Goal: Find specific page/section: Find specific page/section

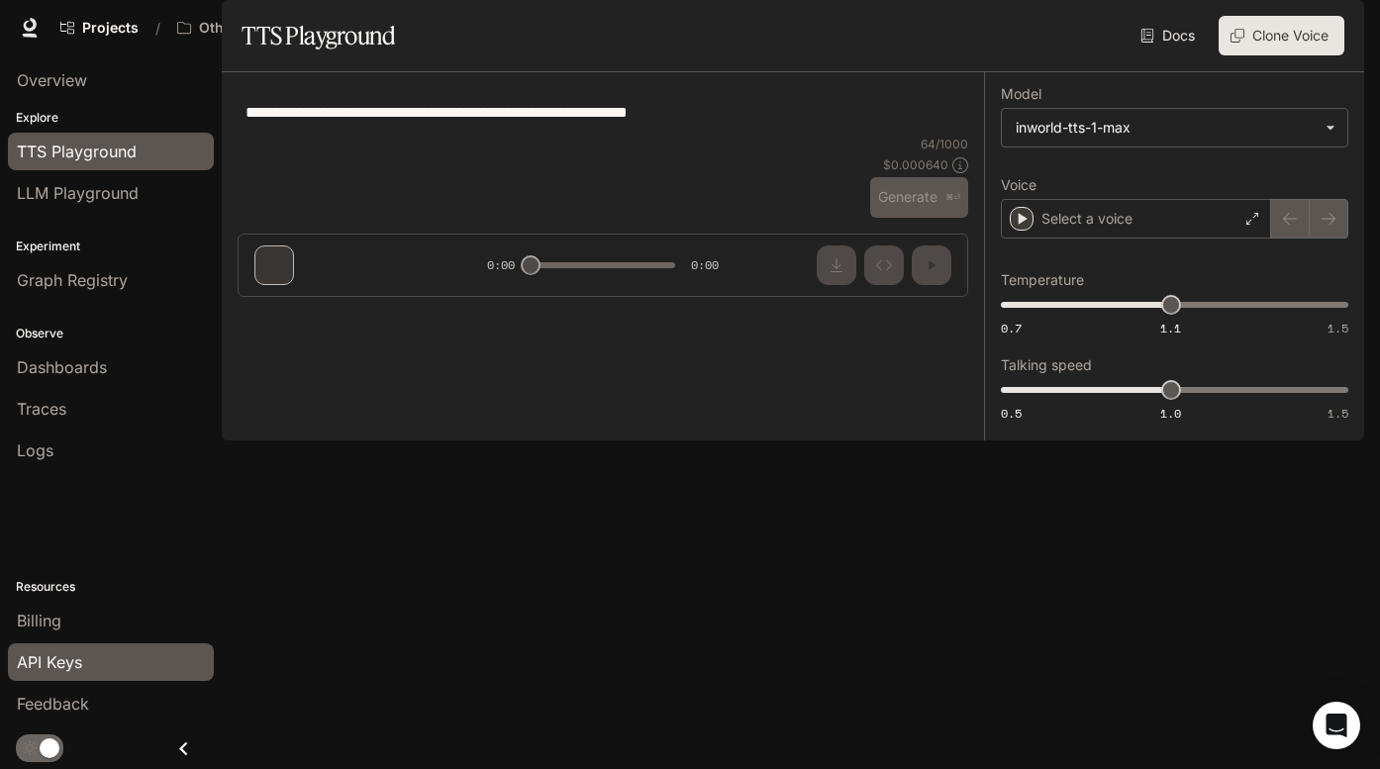
click at [79, 659] on span "API Keys" at bounding box center [49, 662] width 65 height 24
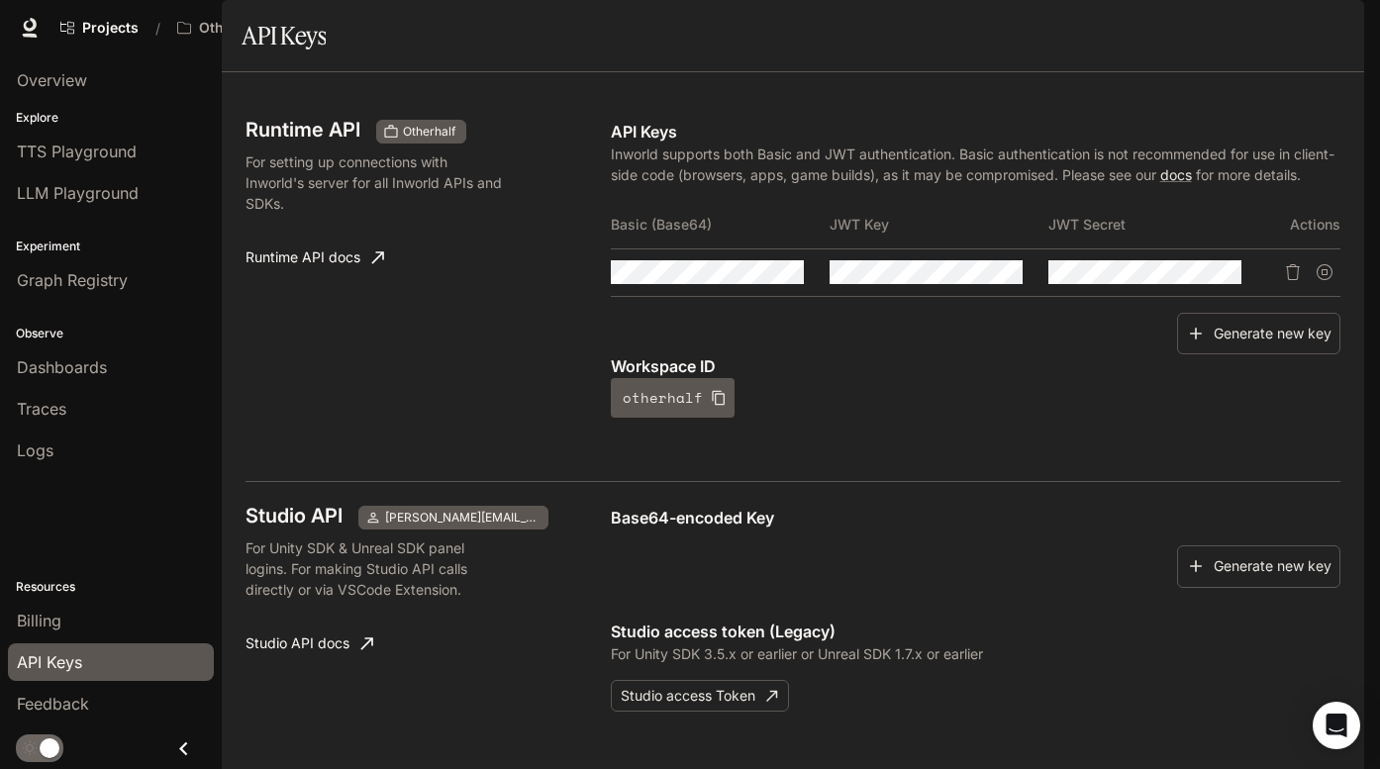
click at [898, 418] on div "Workspace ID otherhalf" at bounding box center [976, 385] width 730 height 63
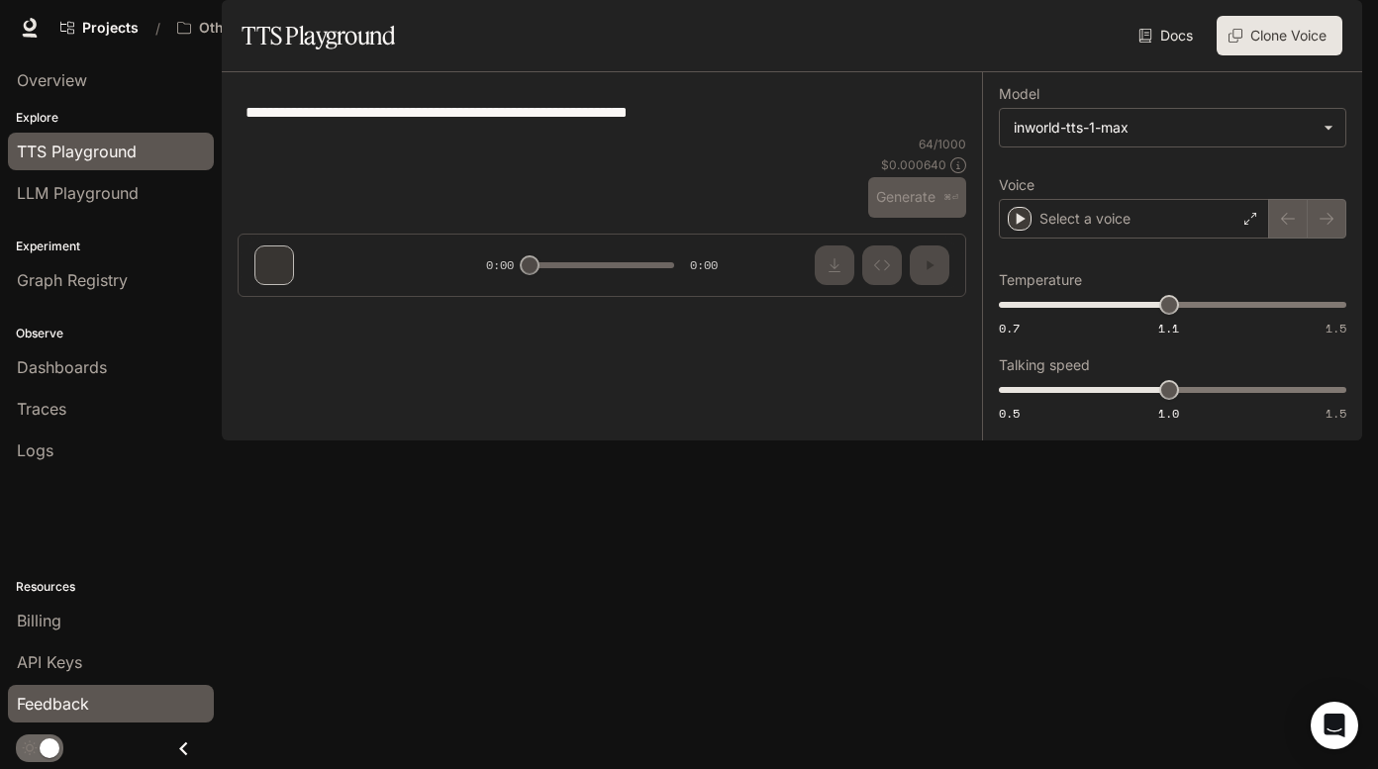
click at [67, 692] on span "Feedback" at bounding box center [53, 704] width 72 height 24
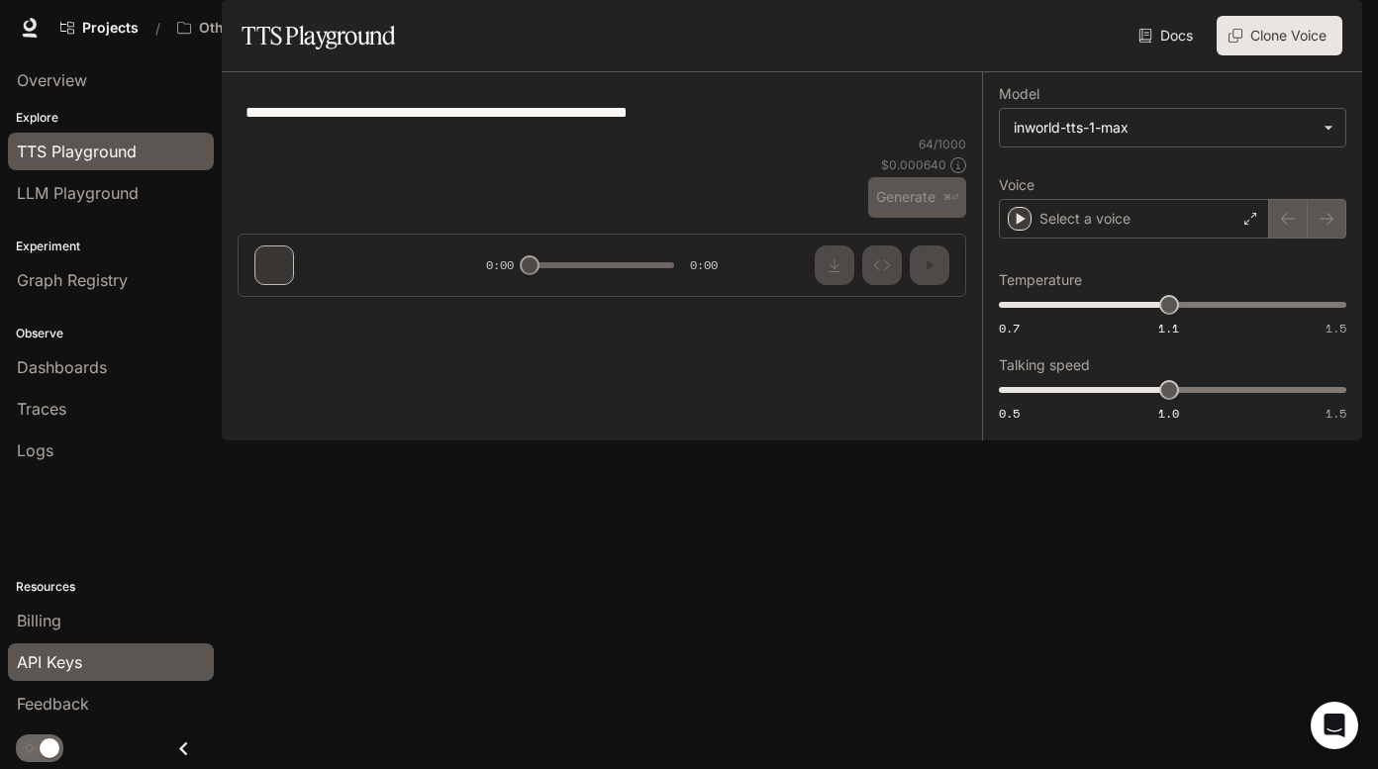
click at [64, 659] on span "API Keys" at bounding box center [49, 662] width 65 height 24
